Goal: Navigation & Orientation: Find specific page/section

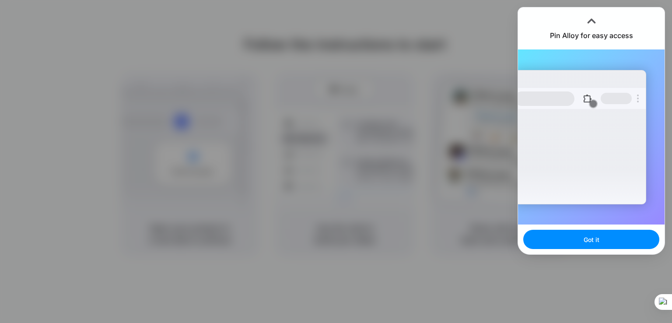
click at [386, 66] on div at bounding box center [336, 161] width 672 height 323
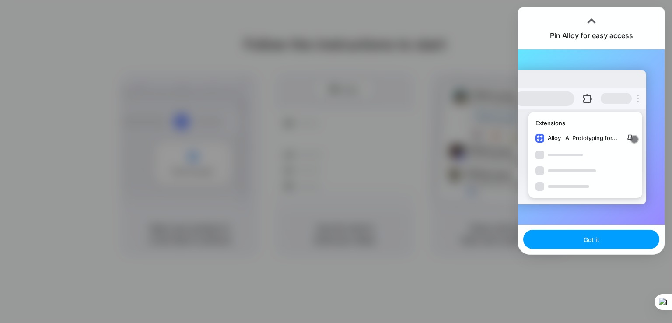
click at [573, 244] on button "Got it" at bounding box center [591, 239] width 136 height 19
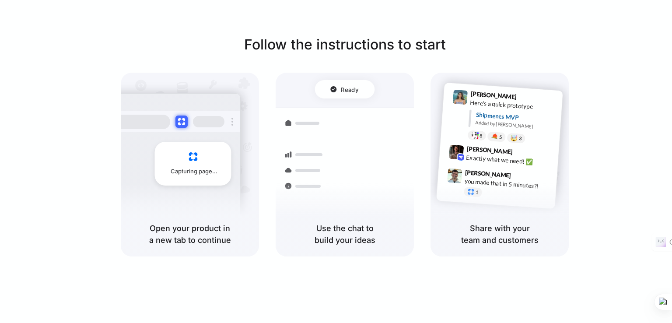
click at [671, 214] on div at bounding box center [671, 161] width 0 height 323
